Goal: Information Seeking & Learning: Compare options

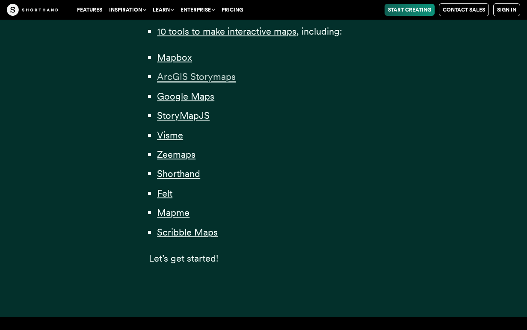
scroll to position [713, 0]
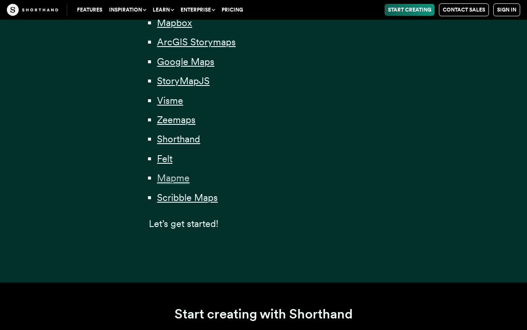
click at [177, 181] on span "Mapme" at bounding box center [173, 178] width 32 height 12
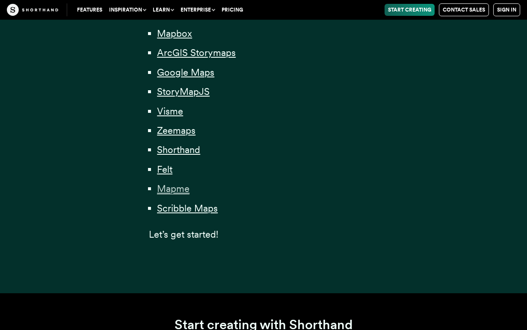
scroll to position [703, 0]
click at [183, 210] on span "Scribble Maps" at bounding box center [187, 208] width 61 height 12
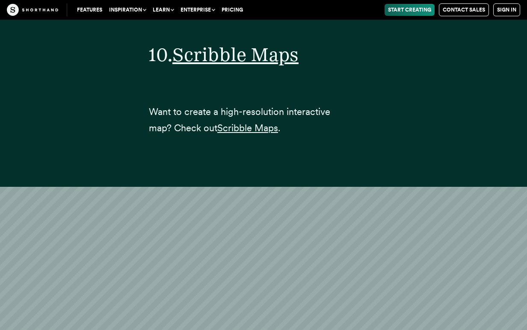
scroll to position [19056, 0]
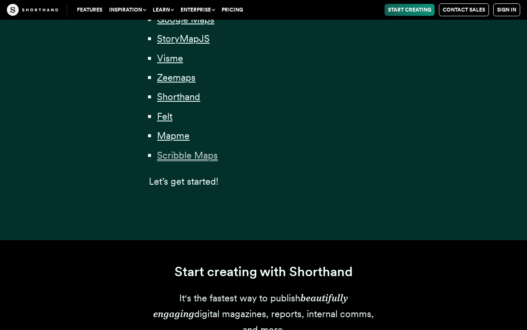
scroll to position [703, 0]
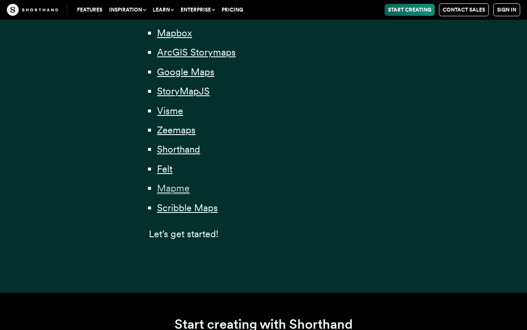
click at [172, 190] on span "Mapme" at bounding box center [173, 189] width 32 height 12
click at [174, 136] on span "Zeemaps" at bounding box center [176, 130] width 38 height 12
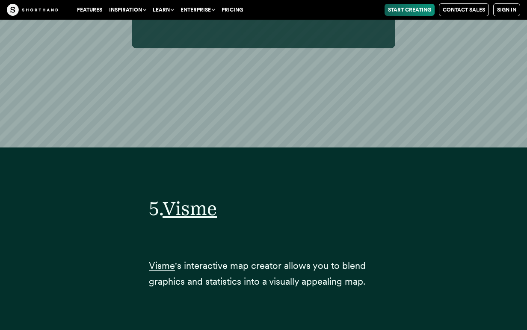
scroll to position [12687, 0]
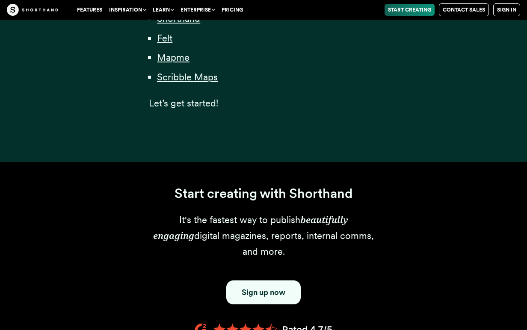
scroll to position [703, 0]
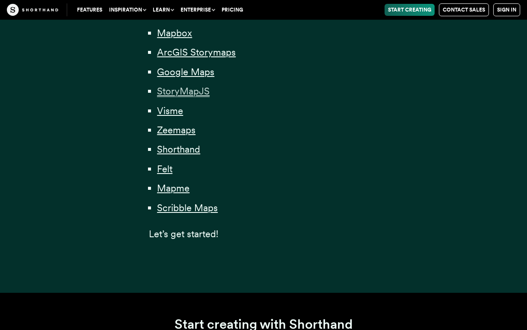
click at [174, 97] on span "StoryMapJS" at bounding box center [183, 92] width 53 height 12
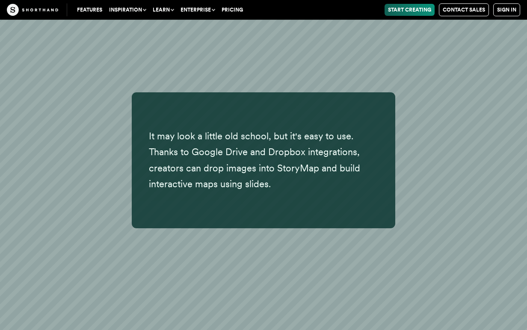
scroll to position [9563, 0]
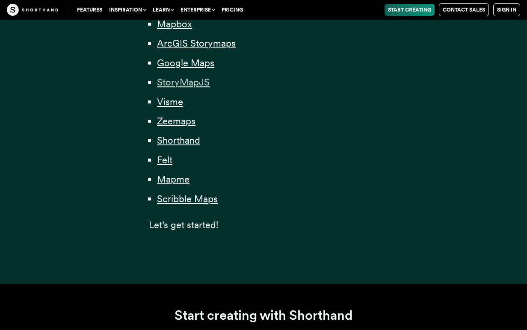
scroll to position [713, 0]
